Goal: Information Seeking & Learning: Learn about a topic

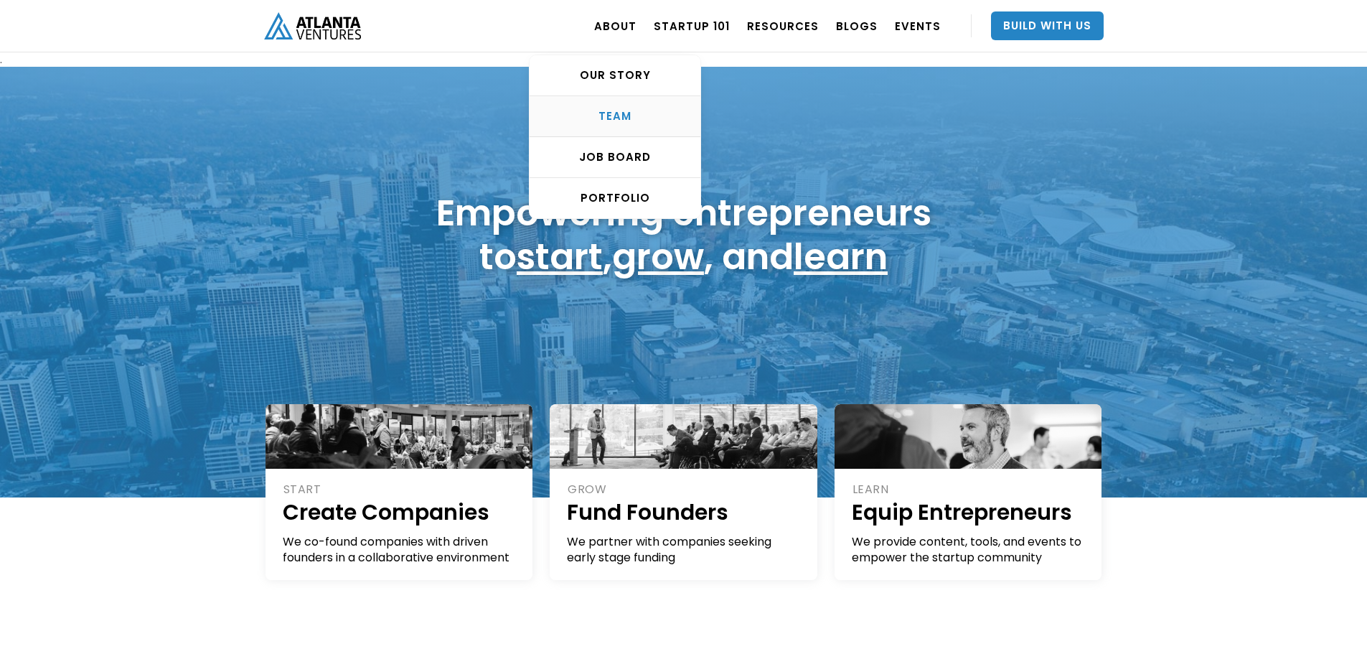
click at [629, 118] on div "TEAM" at bounding box center [615, 116] width 171 height 14
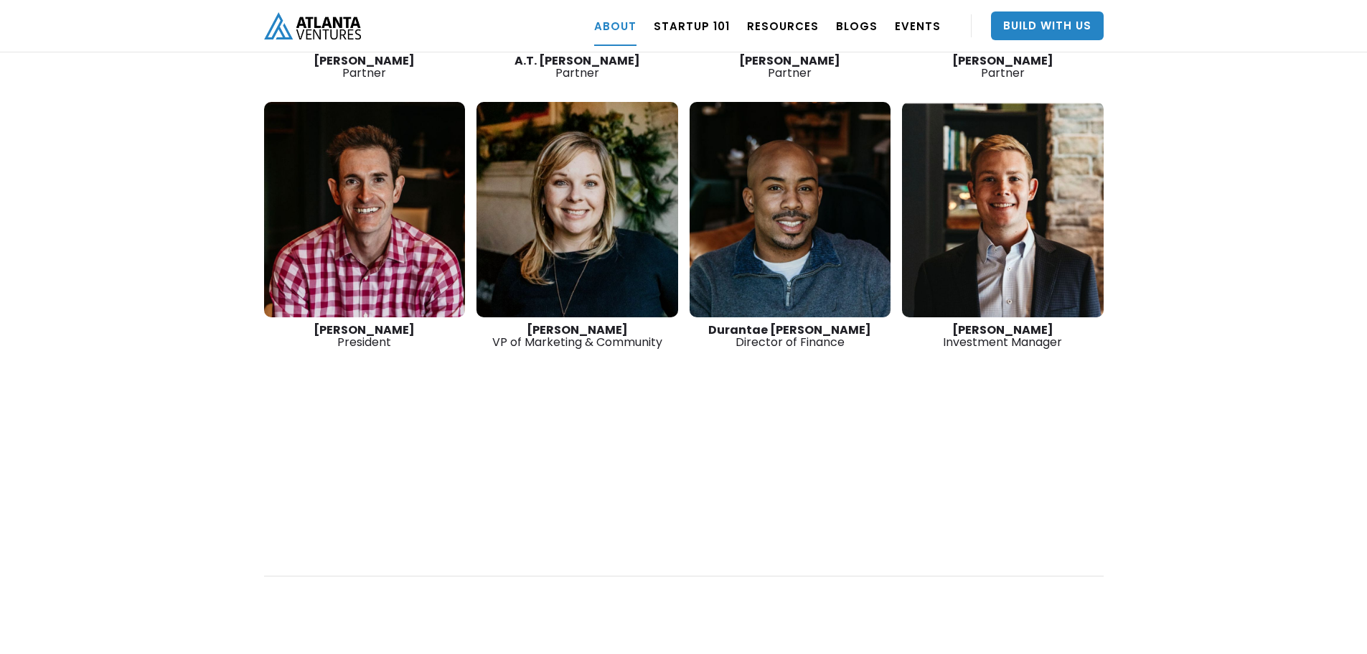
scroll to position [2319, 0]
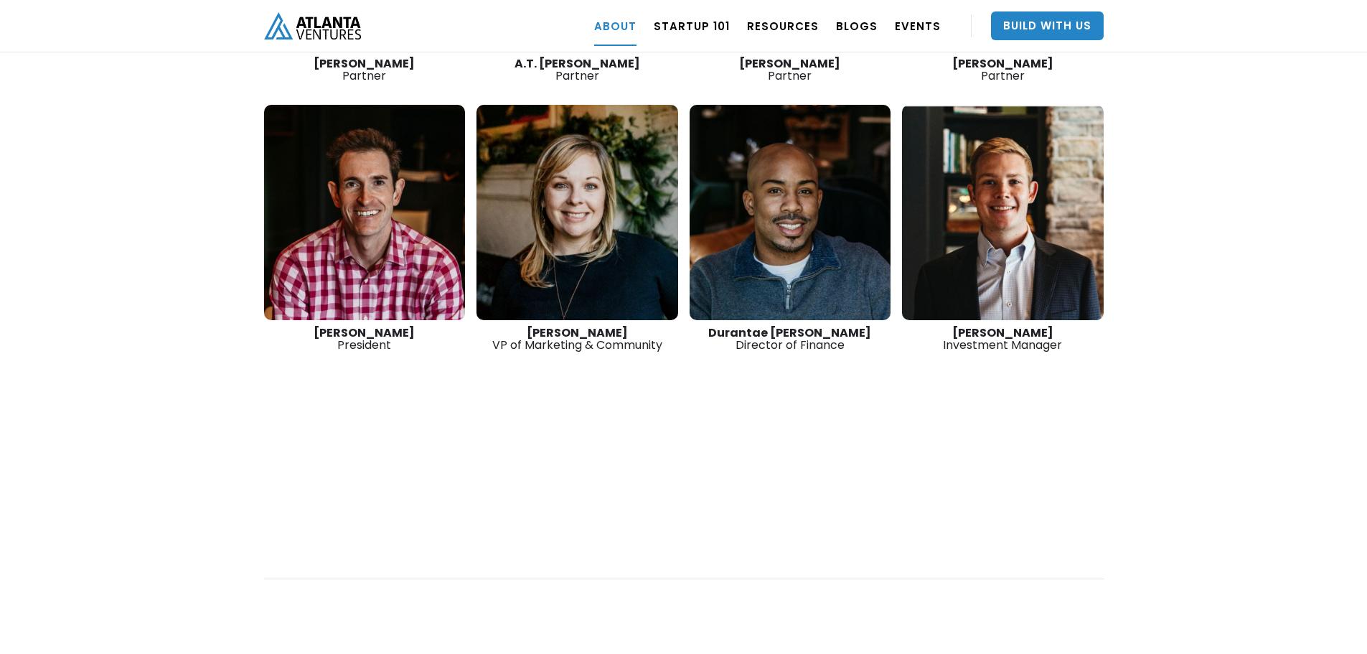
click at [309, 162] on link at bounding box center [365, 212] width 202 height 215
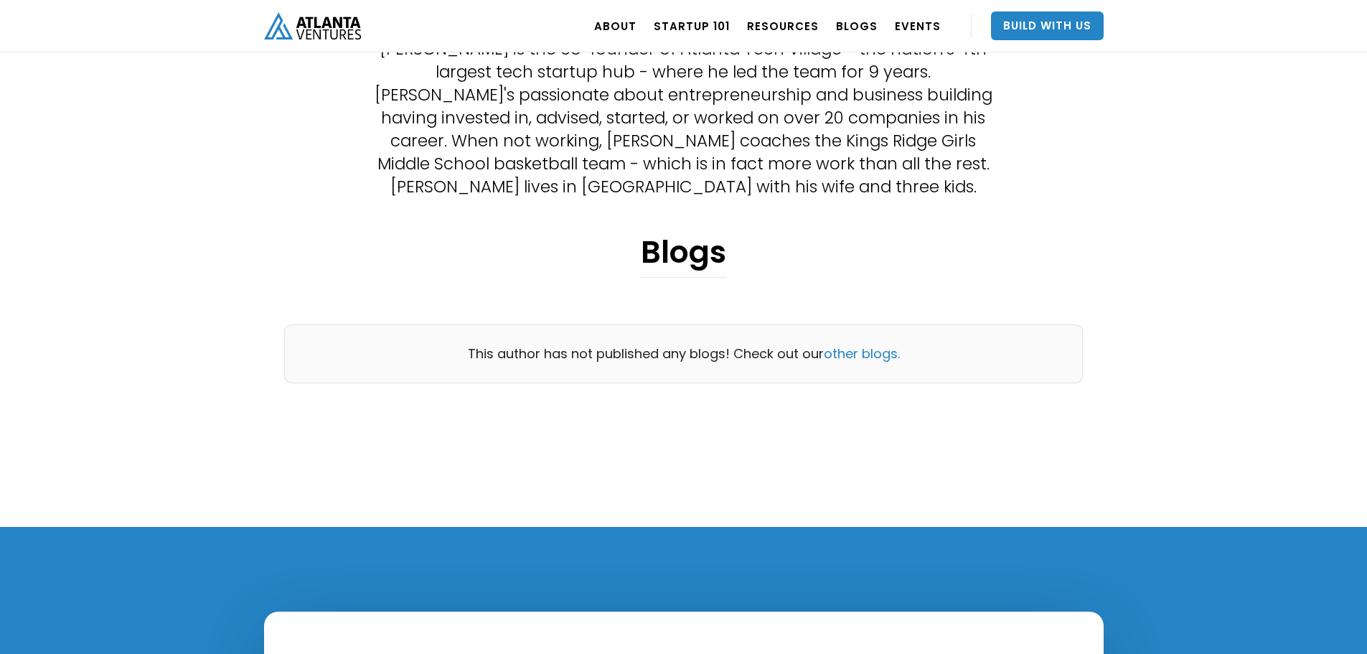
scroll to position [287, 0]
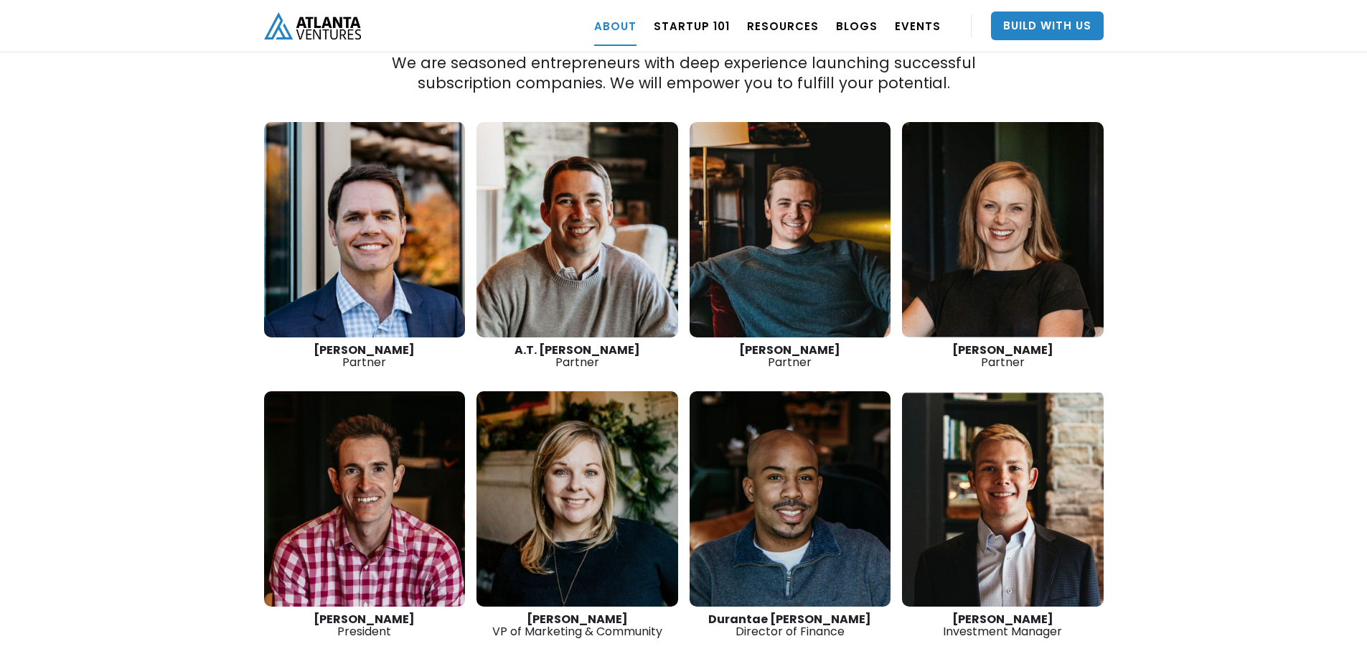
scroll to position [2031, 0]
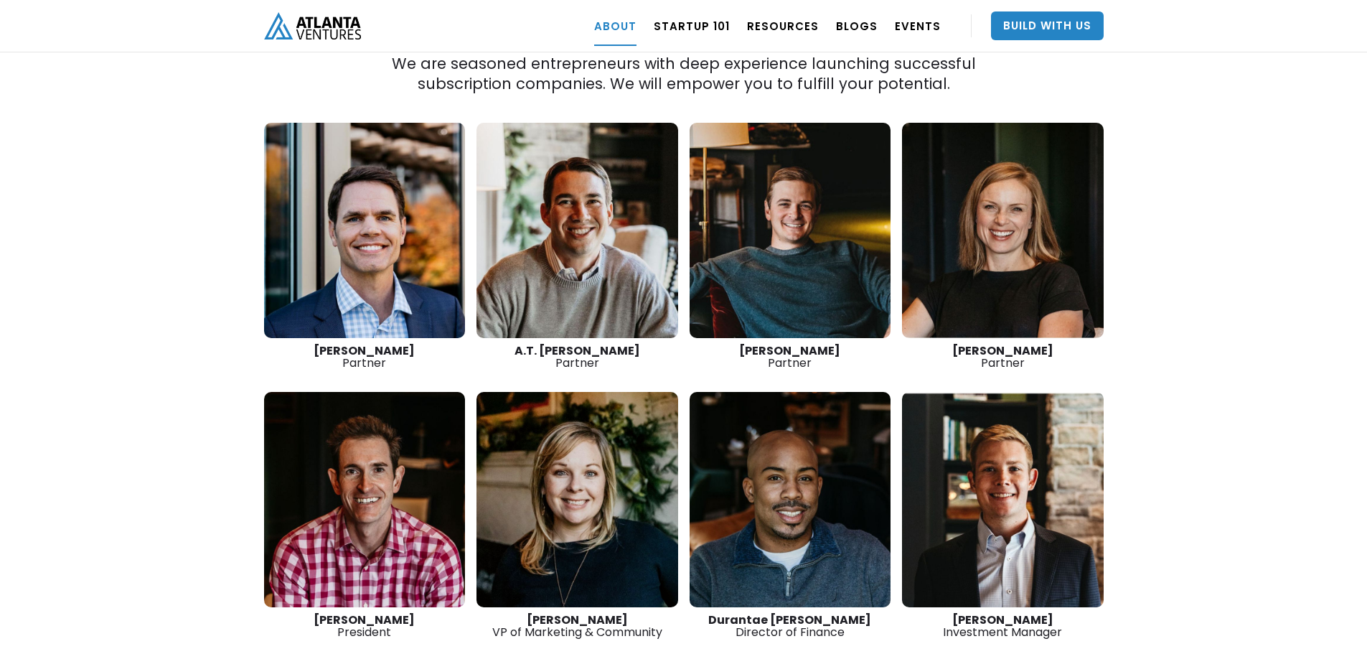
click at [765, 210] on link at bounding box center [791, 230] width 202 height 215
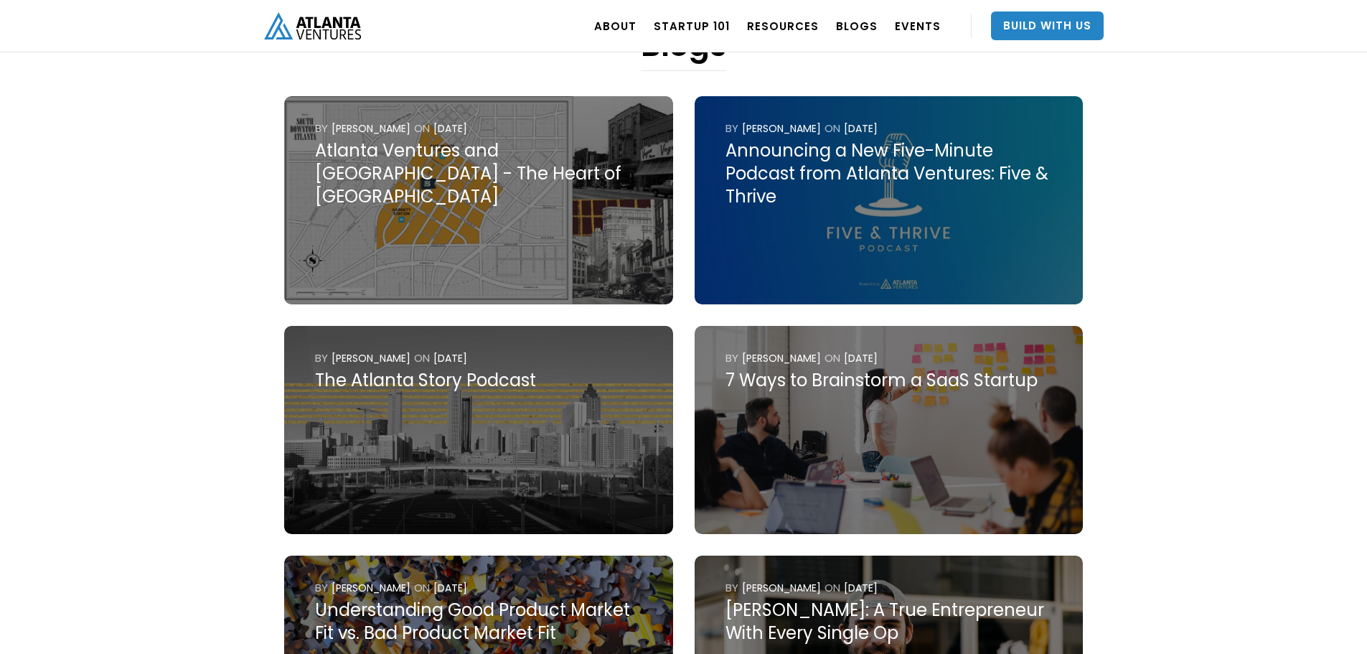
scroll to position [933, 0]
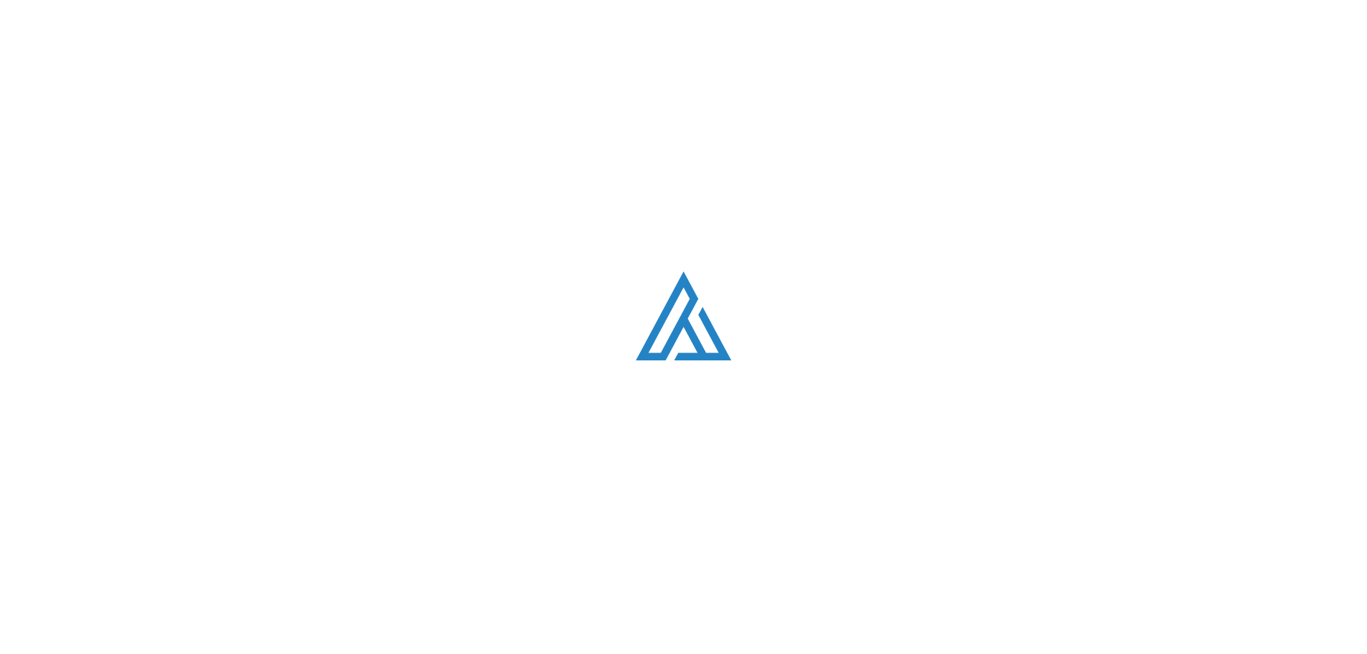
scroll to position [2031, 0]
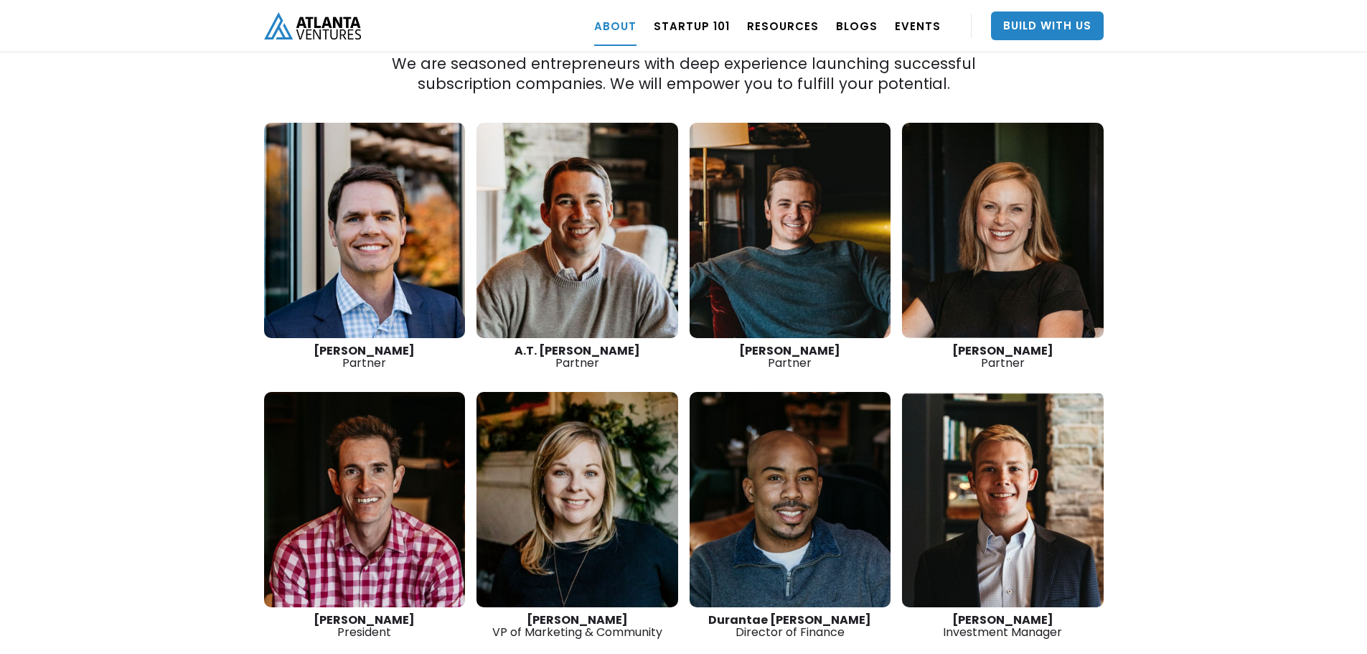
click at [383, 219] on link at bounding box center [365, 230] width 202 height 215
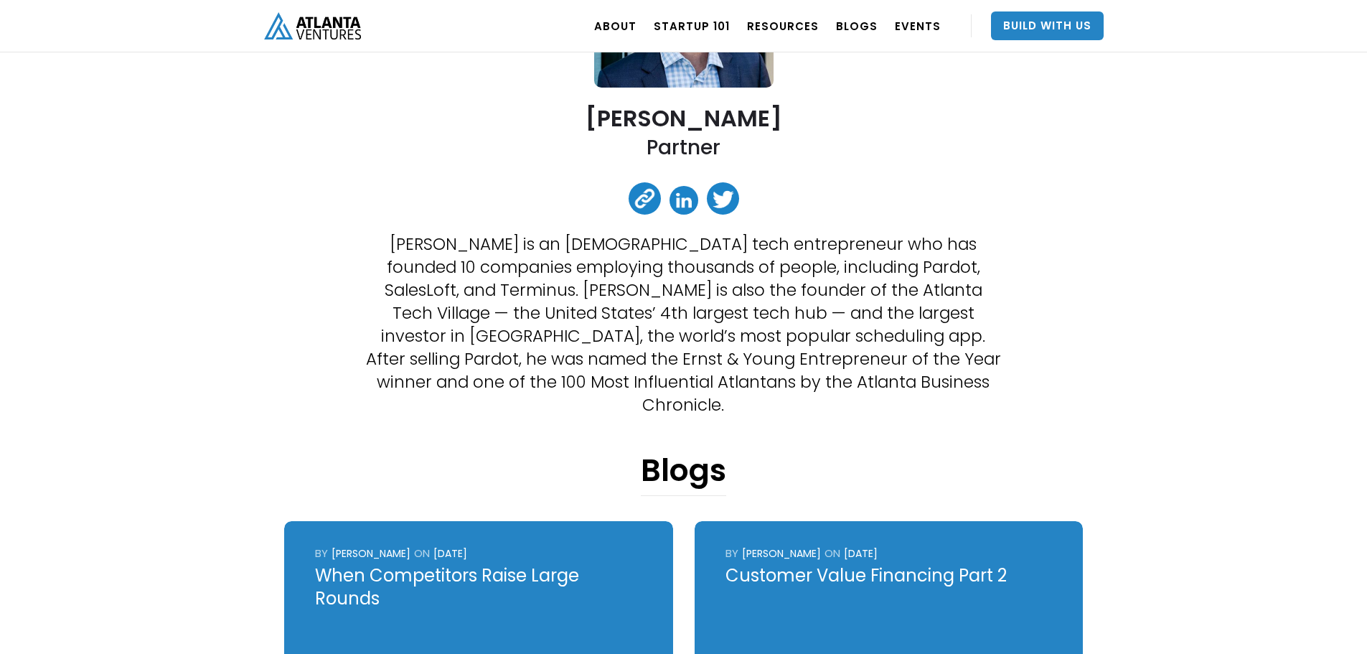
scroll to position [215, 0]
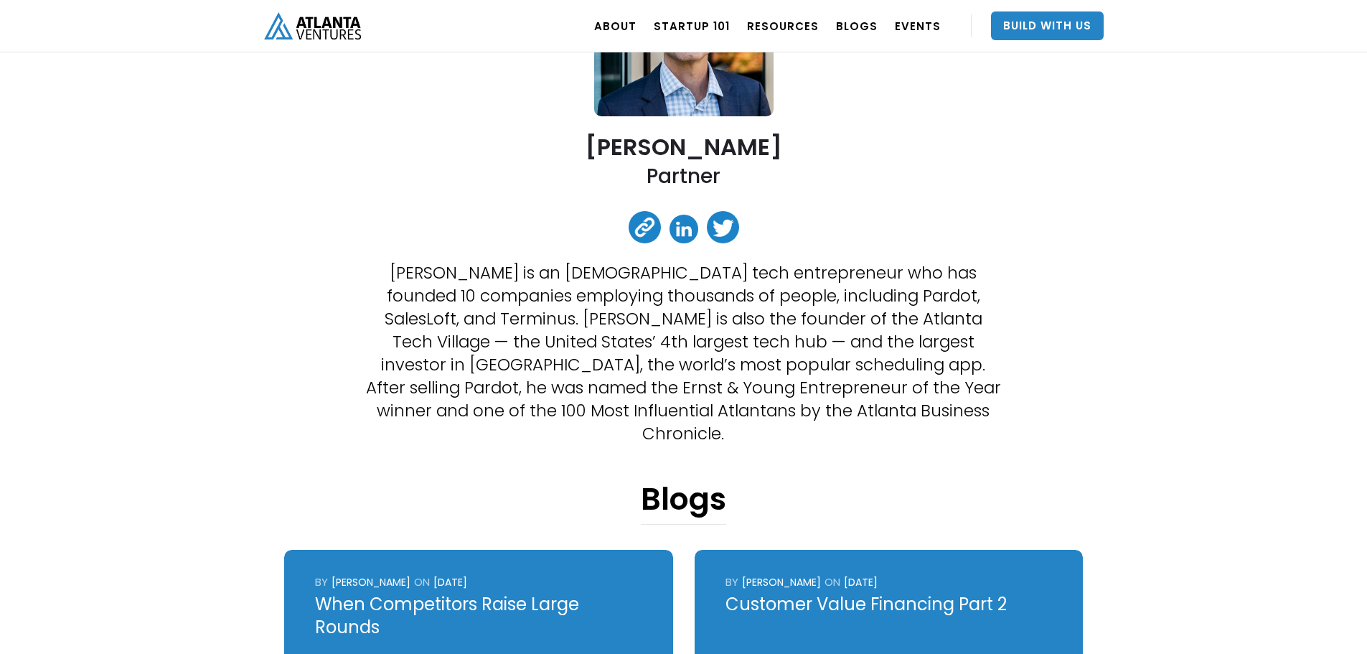
click at [688, 149] on h2 "[PERSON_NAME]" at bounding box center [684, 146] width 197 height 25
drag, startPoint x: 830, startPoint y: 338, endPoint x: 901, endPoint y: 344, distance: 71.3
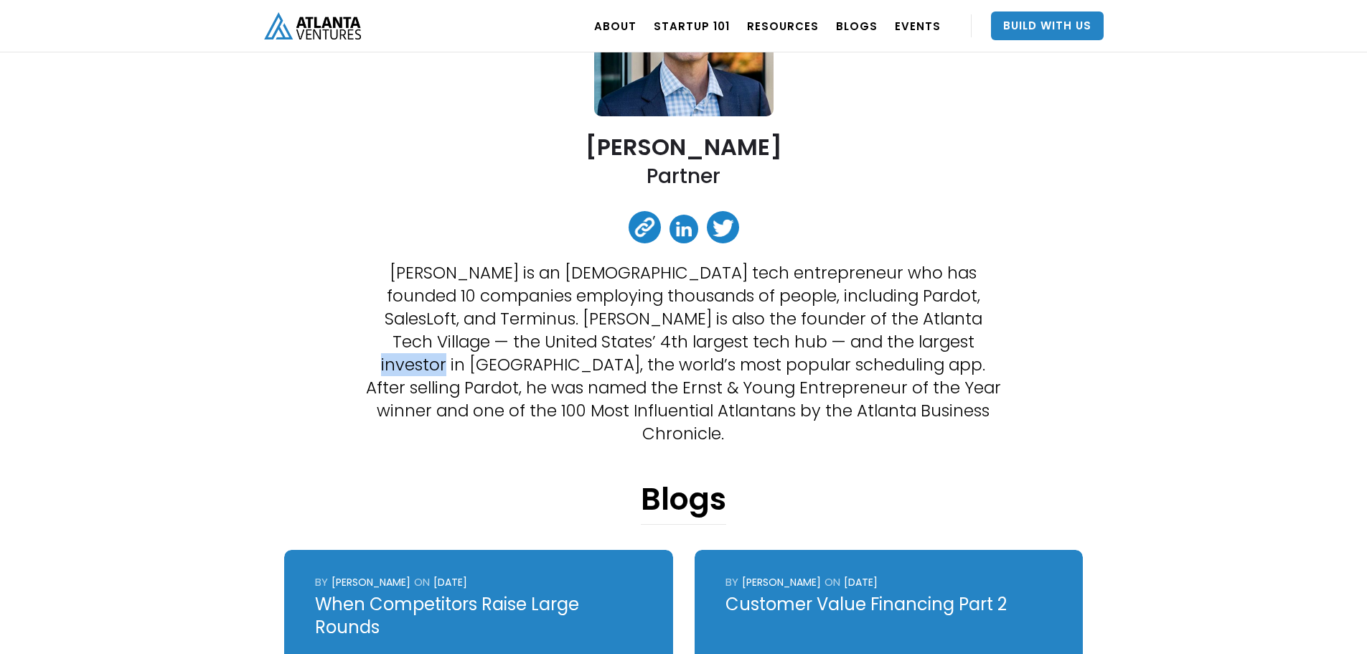
click at [901, 344] on p "David Cummings is an Atlanta-based tech entrepreneur who has founded 10 compani…" at bounding box center [683, 353] width 639 height 184
drag, startPoint x: 851, startPoint y: 342, endPoint x: 904, endPoint y: 343, distance: 53.1
click at [904, 343] on p "David Cummings is an Atlanta-based tech entrepreneur who has founded 10 compani…" at bounding box center [683, 353] width 639 height 184
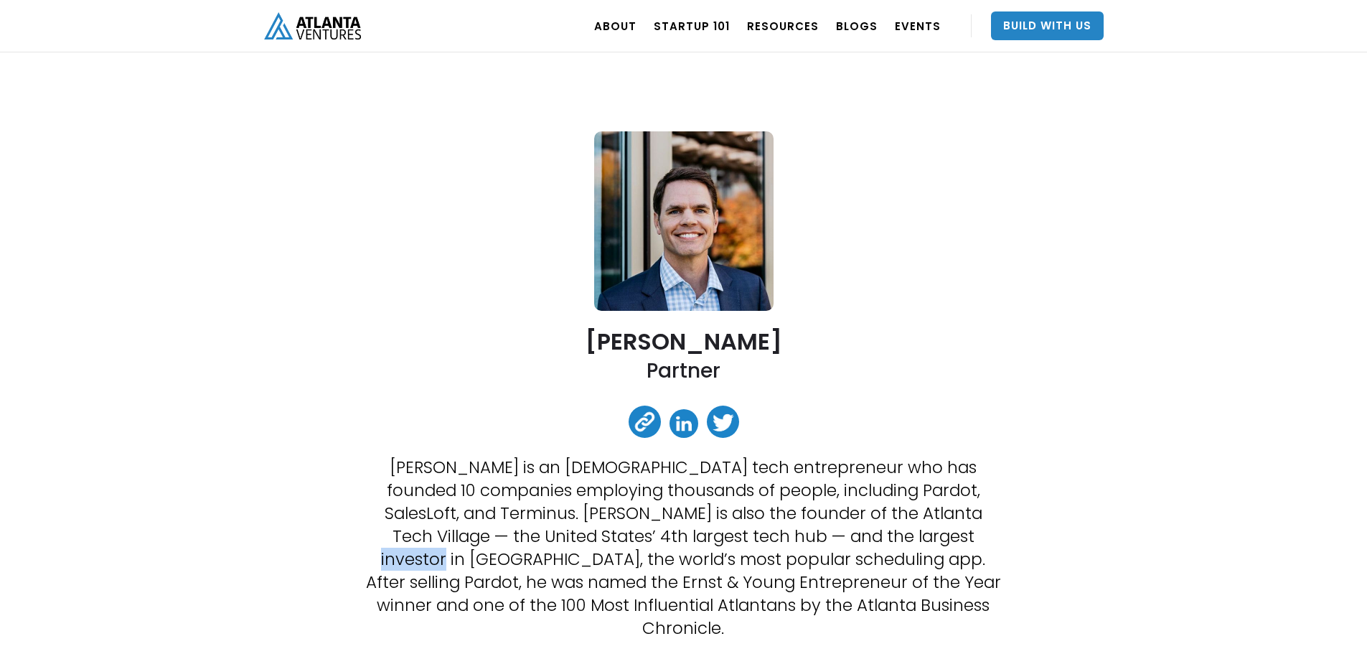
scroll to position [0, 0]
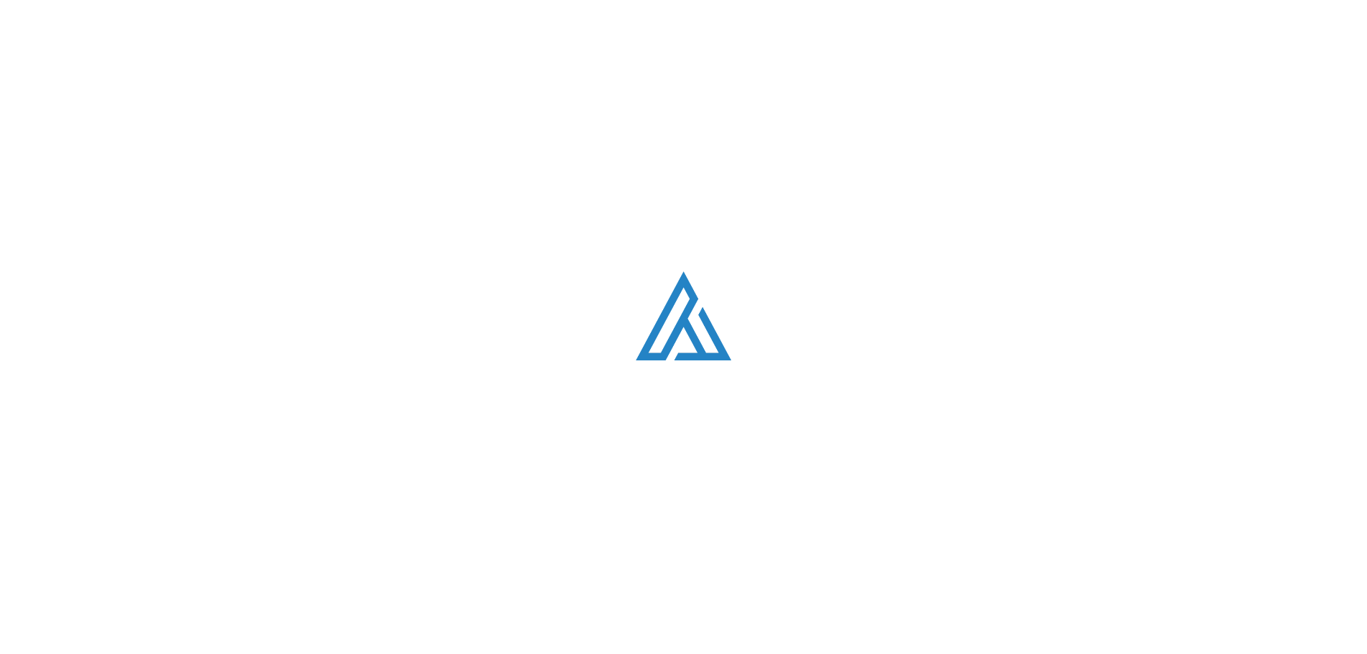
scroll to position [2031, 0]
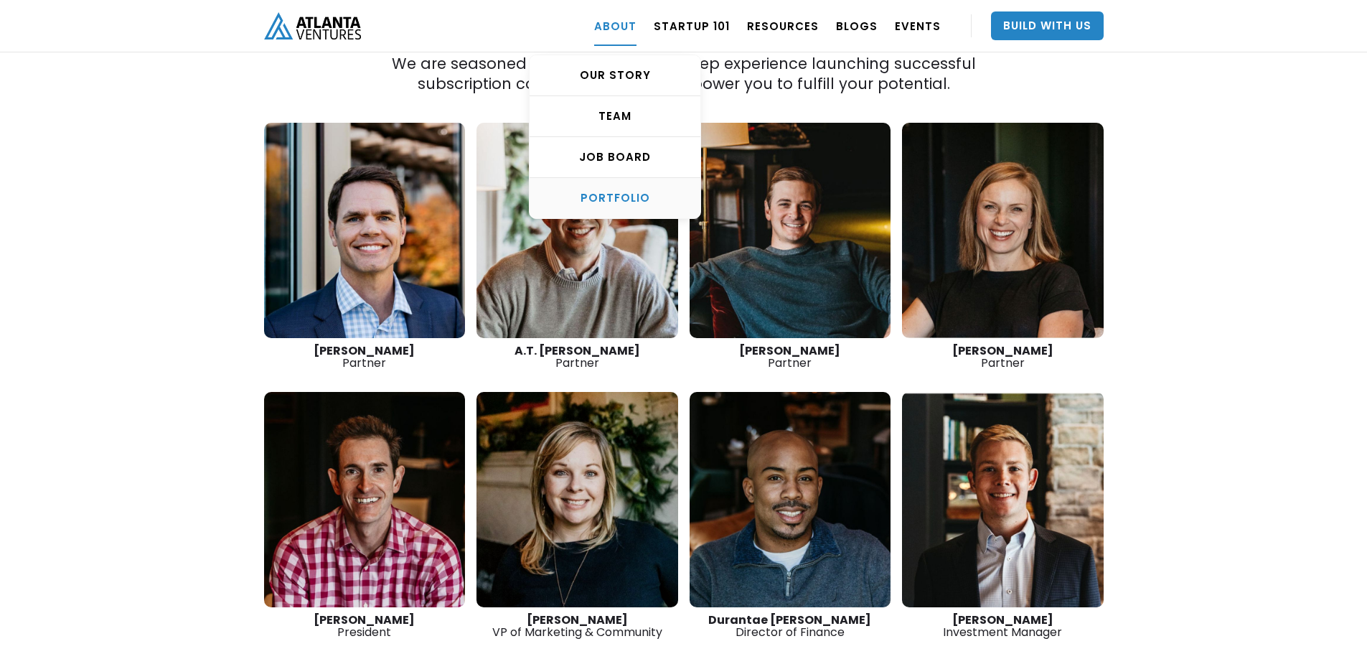
click at [619, 207] on link "PORTFOLIO" at bounding box center [615, 198] width 171 height 40
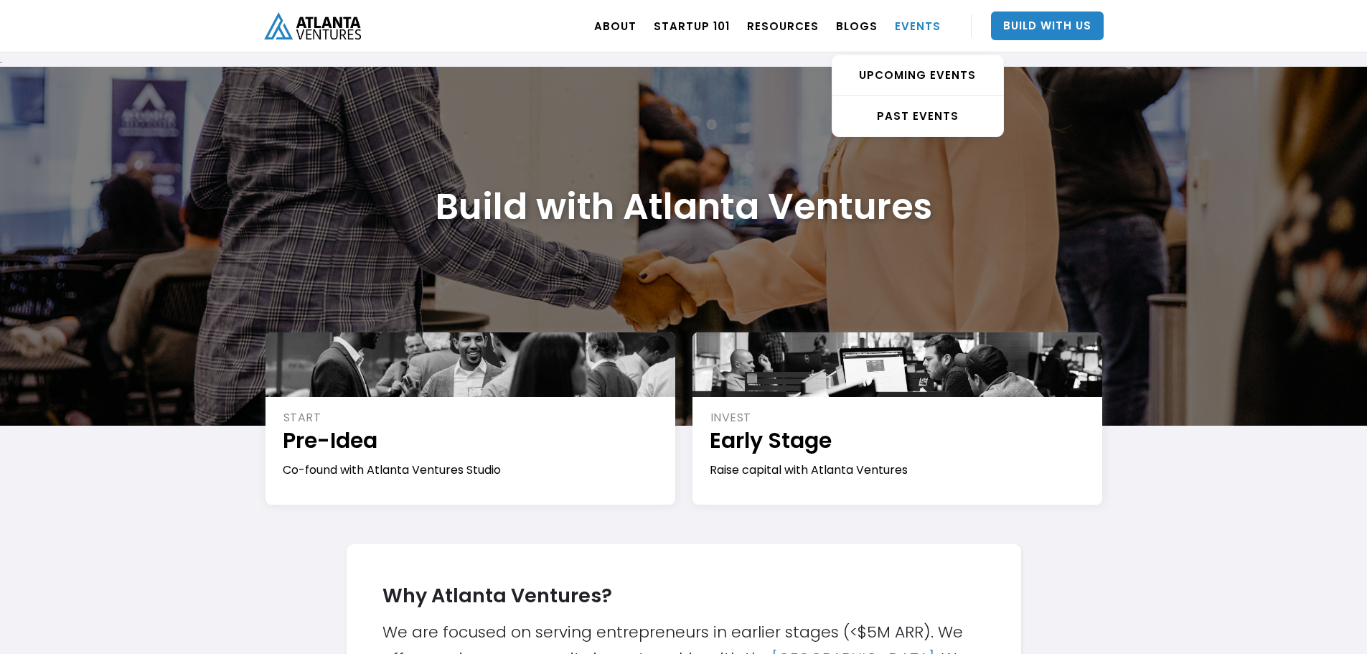
click at [919, 17] on link "EVENTS" at bounding box center [918, 26] width 46 height 40
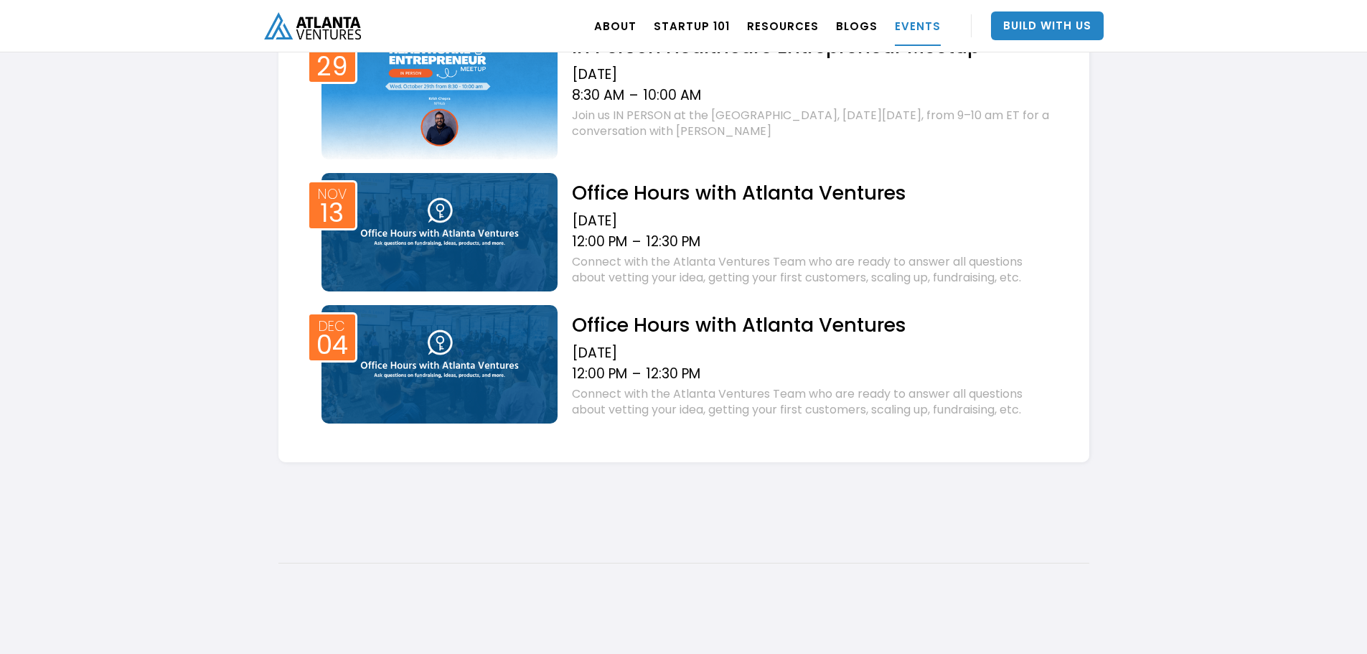
scroll to position [933, 0]
